Goal: Book appointment/travel/reservation

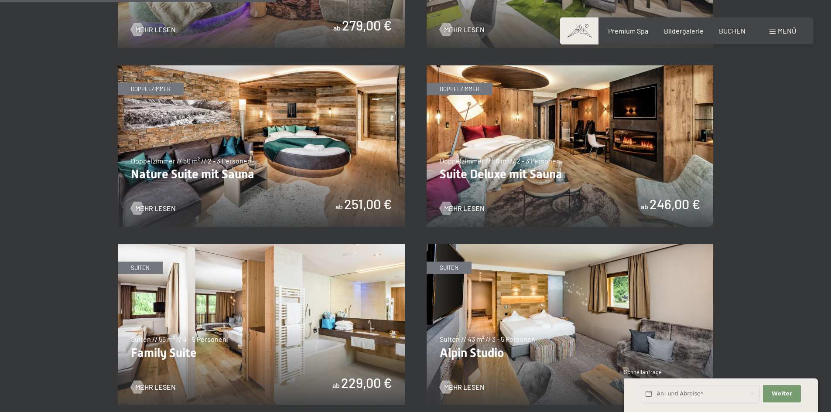
scroll to position [1047, 0]
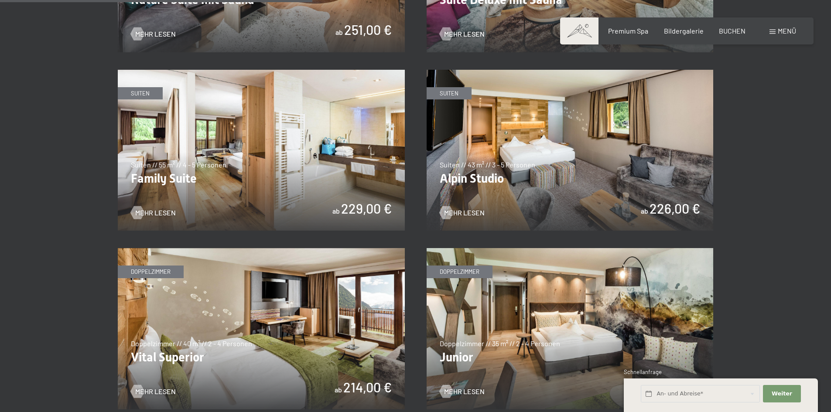
click at [473, 177] on img at bounding box center [570, 150] width 287 height 161
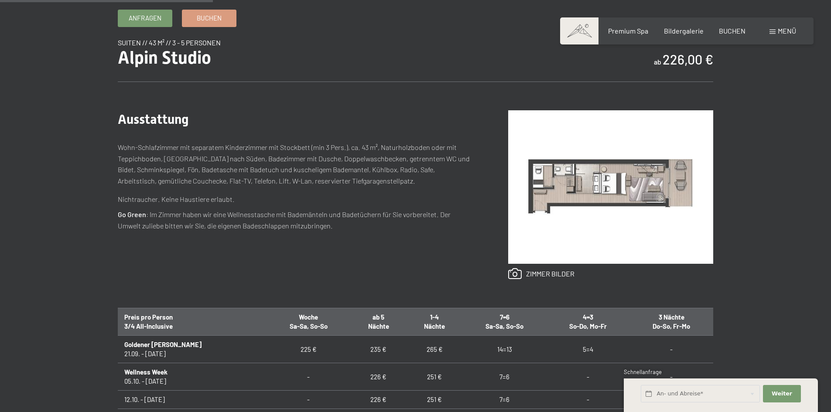
scroll to position [349, 0]
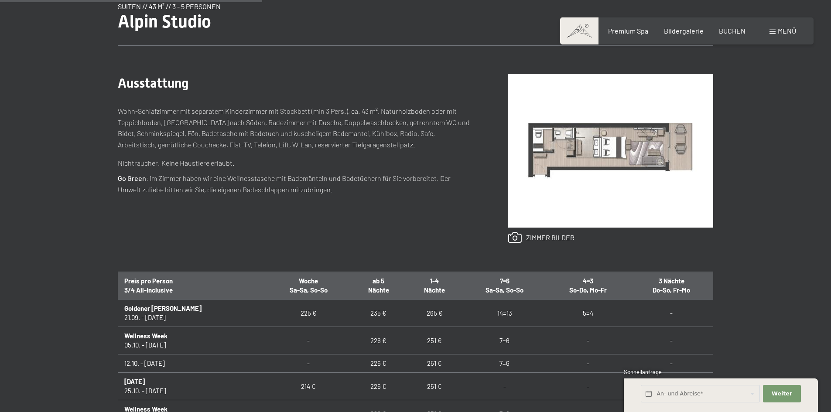
click at [521, 201] on img at bounding box center [610, 151] width 205 height 154
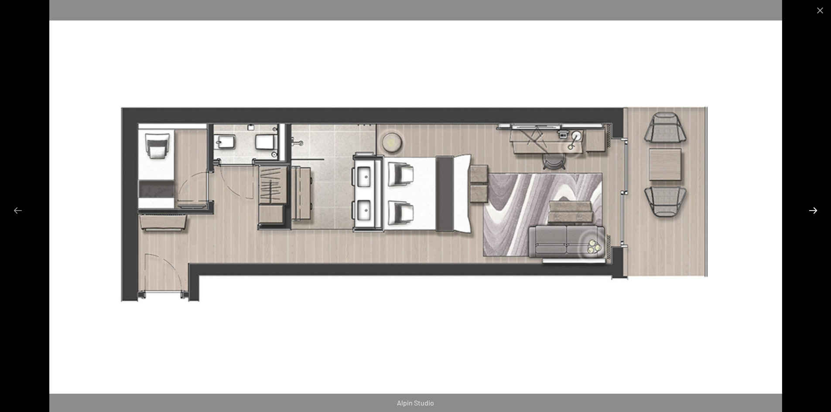
click at [815, 210] on button "Next slide" at bounding box center [813, 210] width 18 height 17
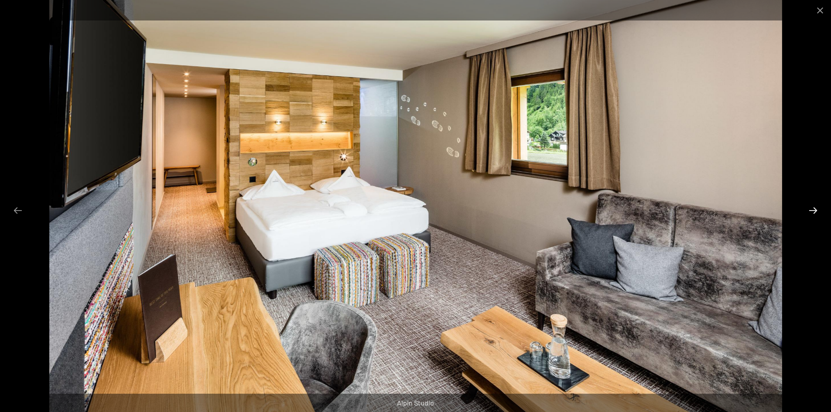
click at [815, 210] on button "Next slide" at bounding box center [813, 210] width 18 height 17
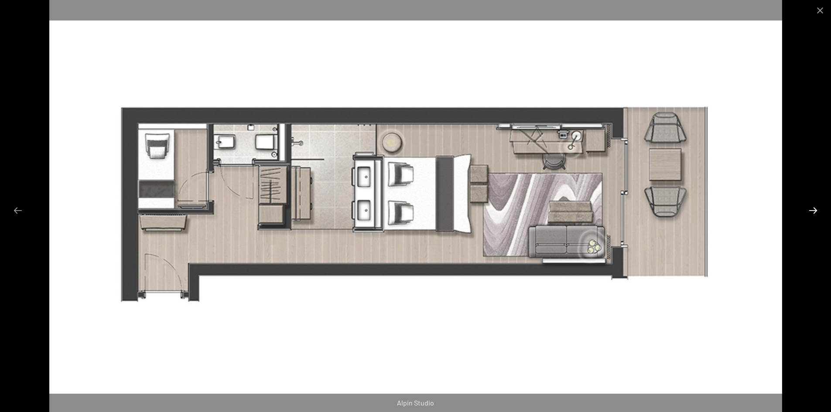
click at [815, 210] on button "Next slide" at bounding box center [813, 210] width 18 height 17
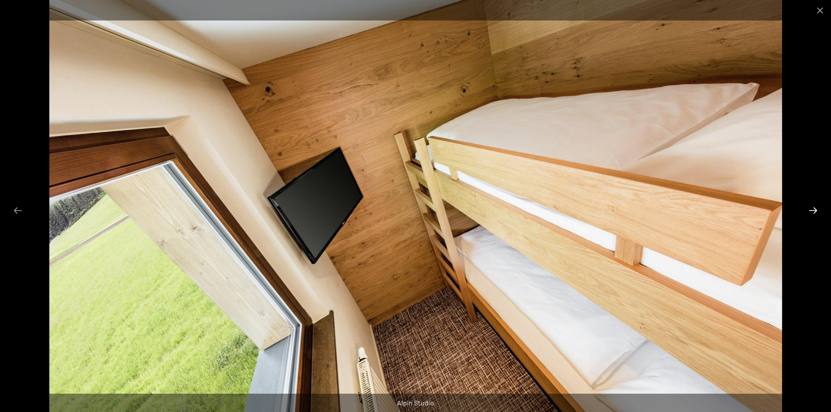
click at [815, 210] on button "Next slide" at bounding box center [813, 210] width 18 height 17
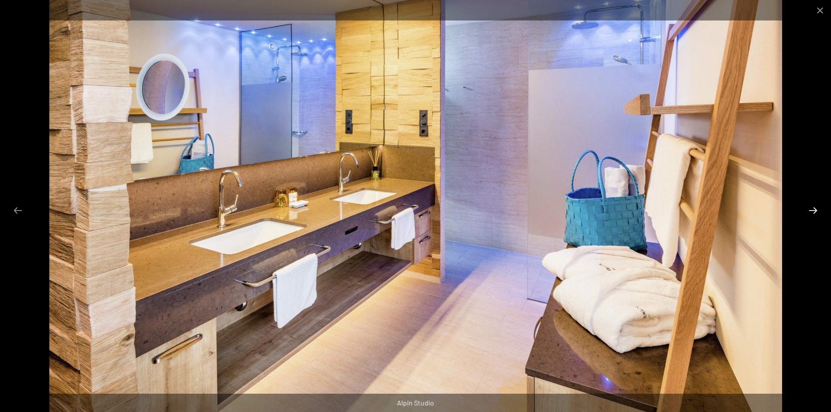
click at [815, 210] on button "Next slide" at bounding box center [813, 210] width 18 height 17
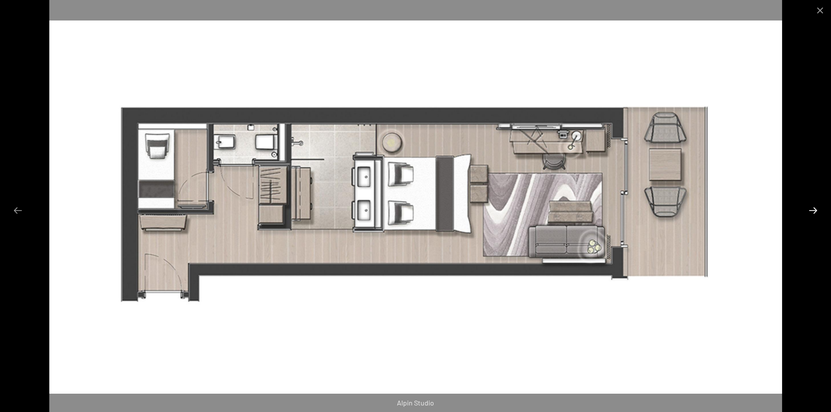
click at [815, 210] on button "Next slide" at bounding box center [813, 210] width 18 height 17
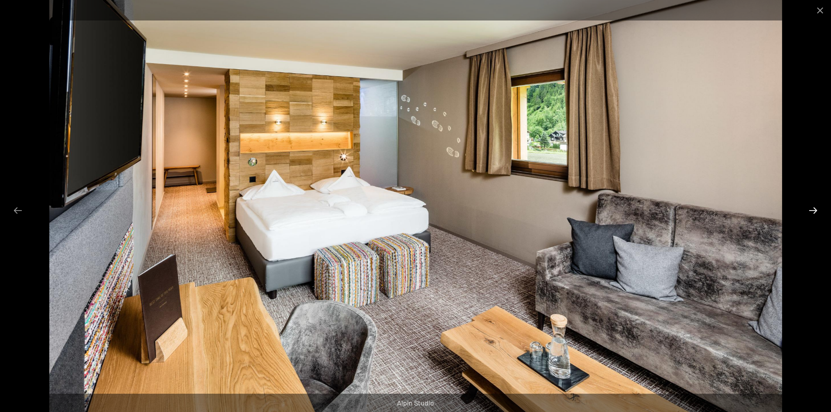
click at [815, 210] on button "Next slide" at bounding box center [813, 210] width 18 height 17
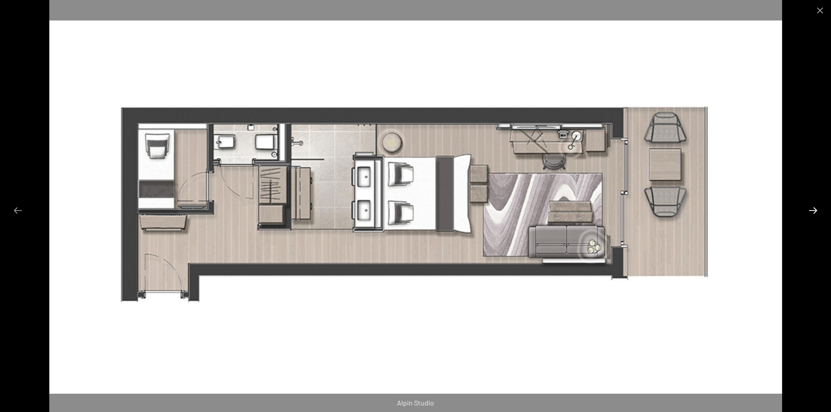
click at [815, 210] on button "Next slide" at bounding box center [813, 210] width 18 height 17
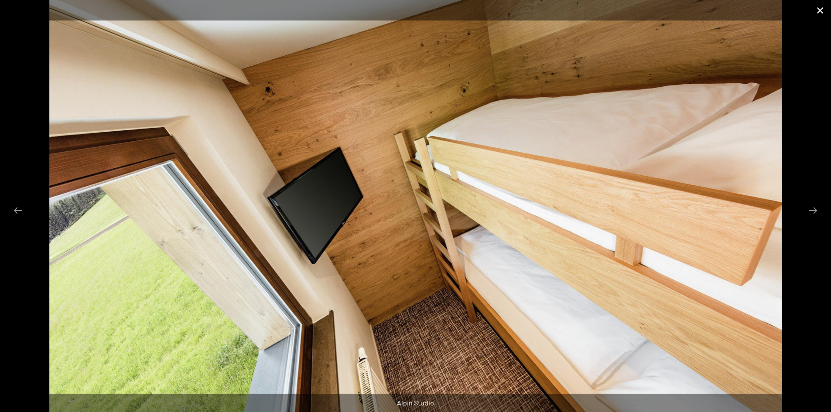
click at [822, 7] on button "Close gallery" at bounding box center [820, 10] width 22 height 21
